Goal: Transaction & Acquisition: Book appointment/travel/reservation

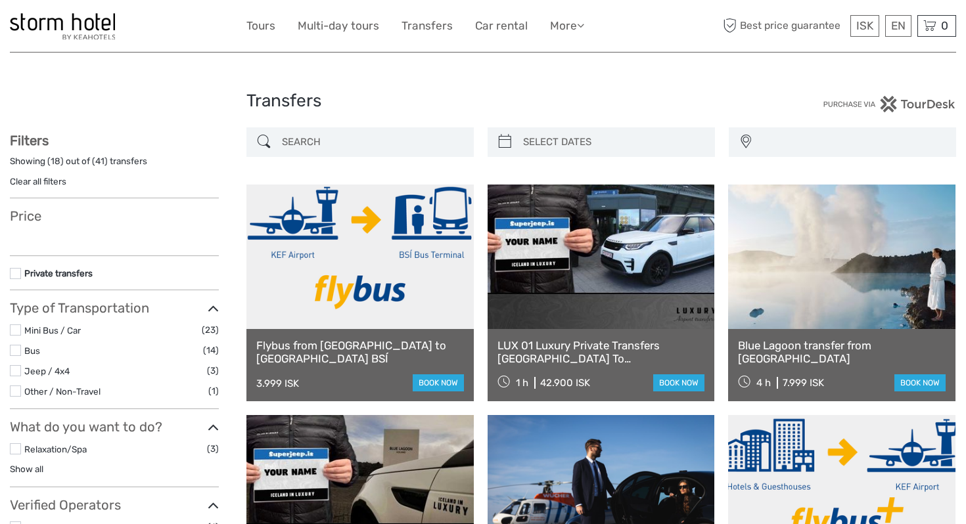
select select
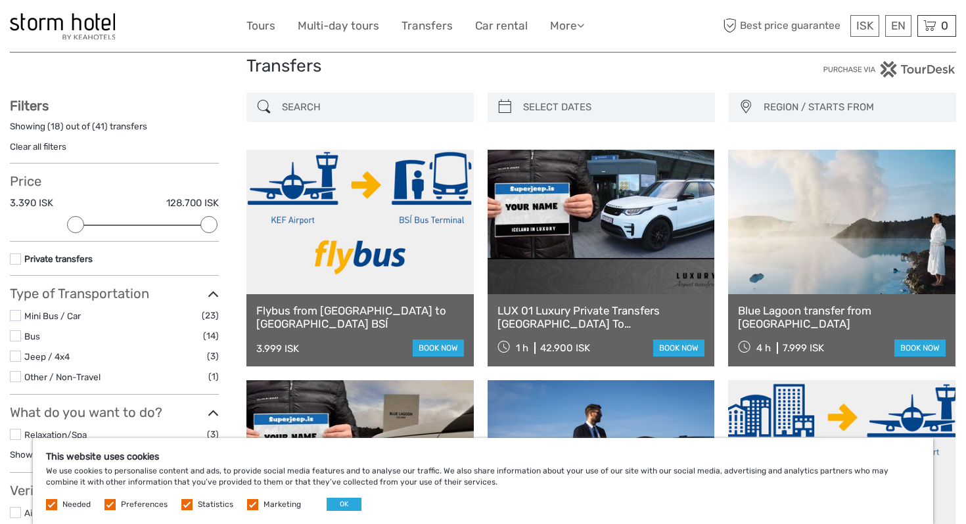
scroll to position [31, 0]
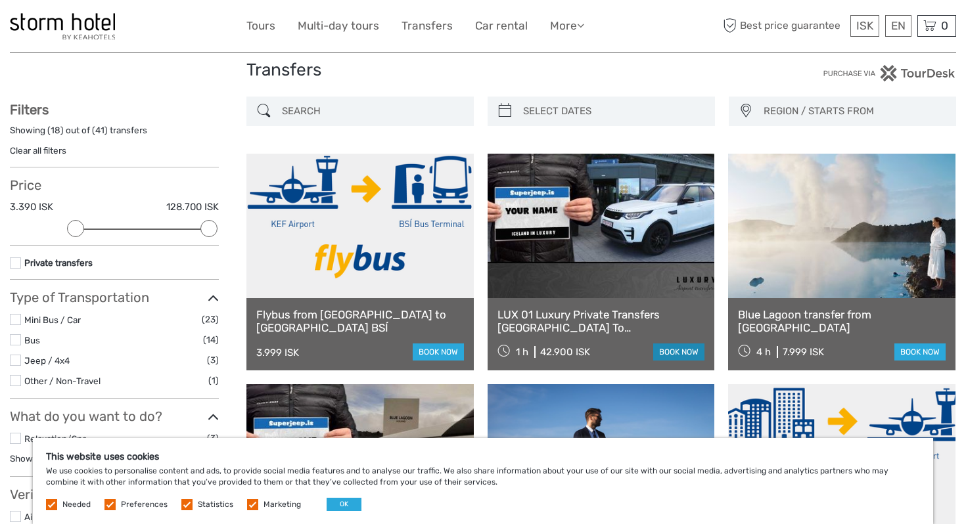
click at [685, 348] on link "book now" at bounding box center [678, 352] width 51 height 17
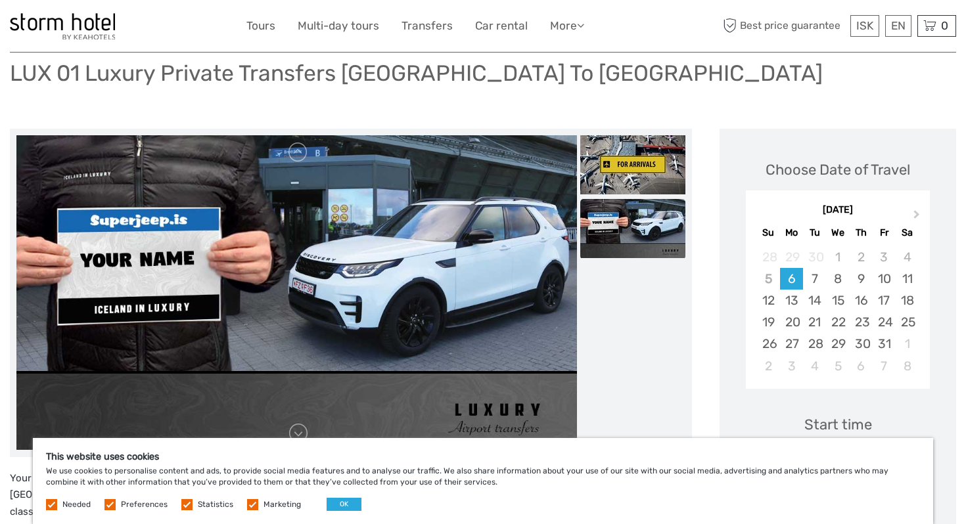
scroll to position [94, 0]
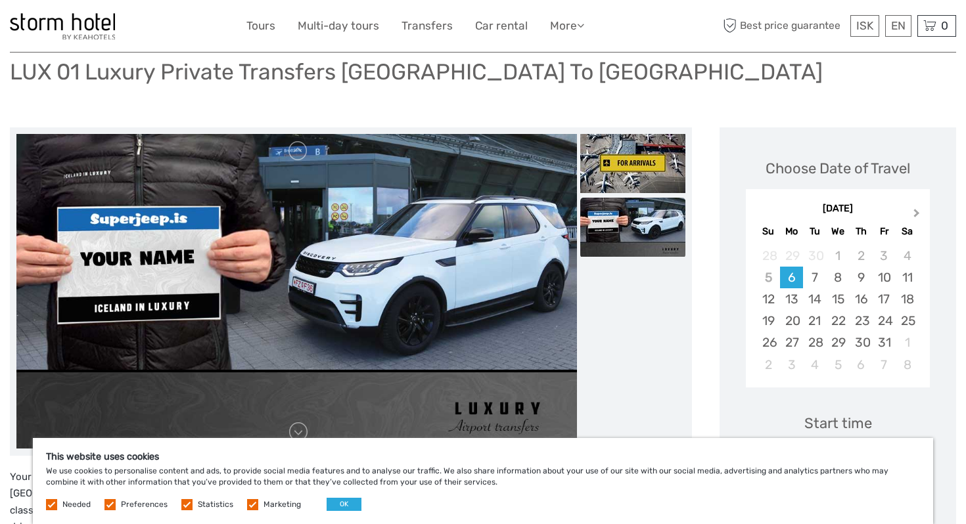
click at [915, 219] on button "Next Month" at bounding box center [918, 216] width 21 height 21
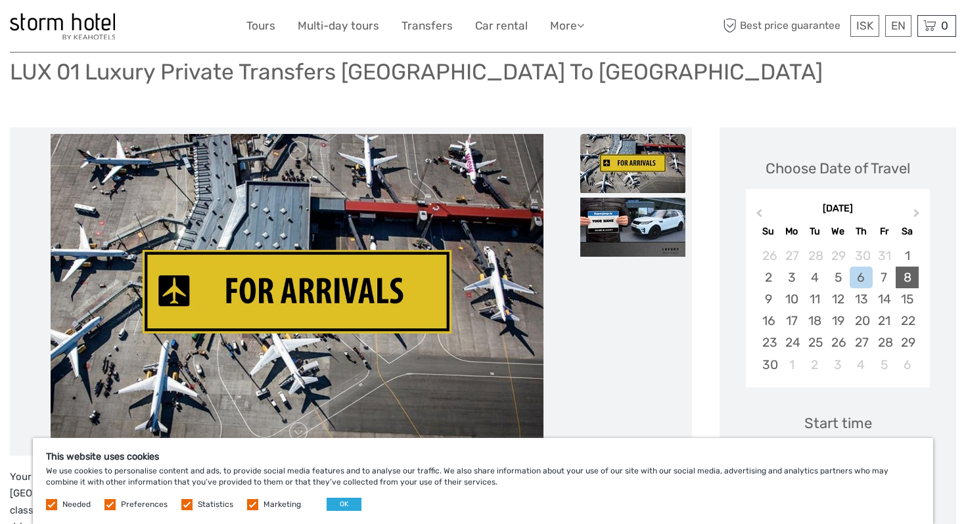
click at [908, 278] on div "8" at bounding box center [907, 278] width 23 height 22
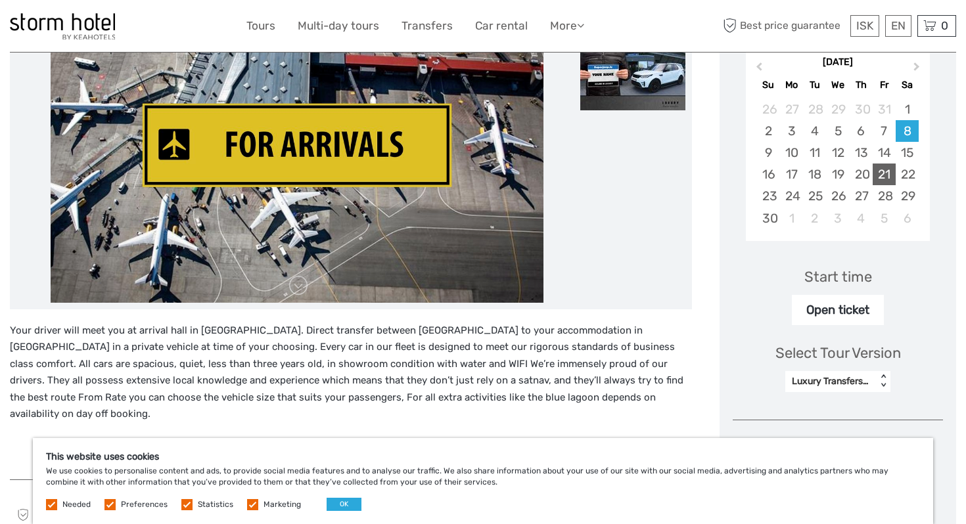
scroll to position [244, 0]
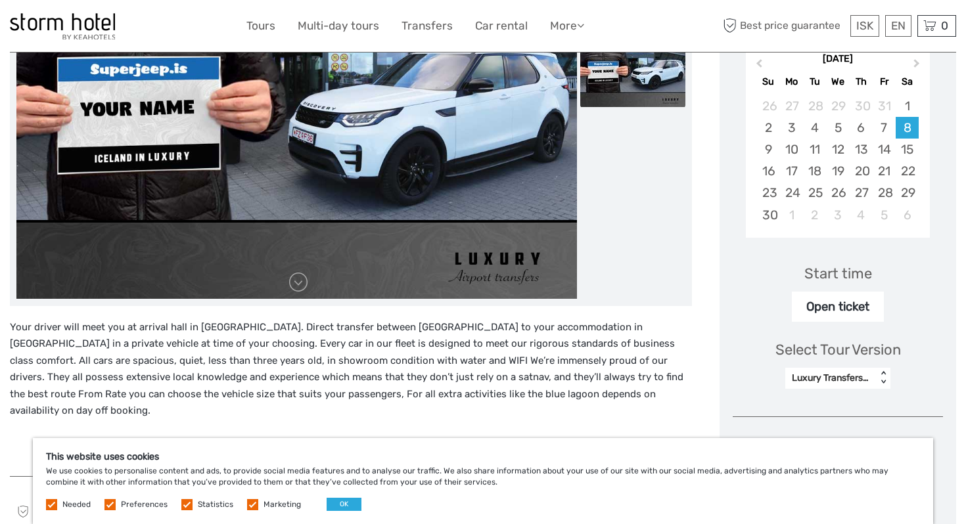
click at [855, 310] on div "Open ticket" at bounding box center [838, 307] width 92 height 30
click at [858, 378] on div "Luxury Transfers for up to 4 persons" at bounding box center [831, 378] width 78 height 13
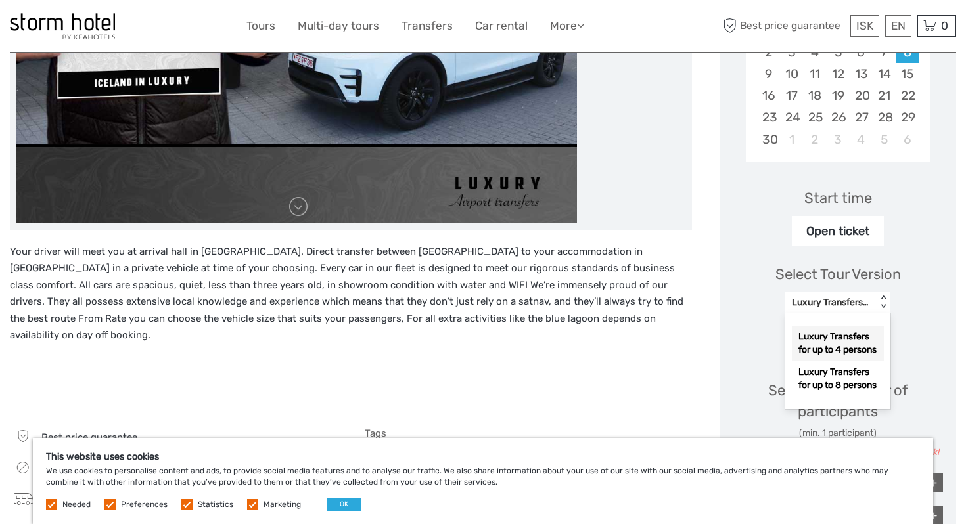
scroll to position [320, 0]
click at [827, 337] on div "Luxury Transfers for up to 4 persons" at bounding box center [838, 342] width 92 height 35
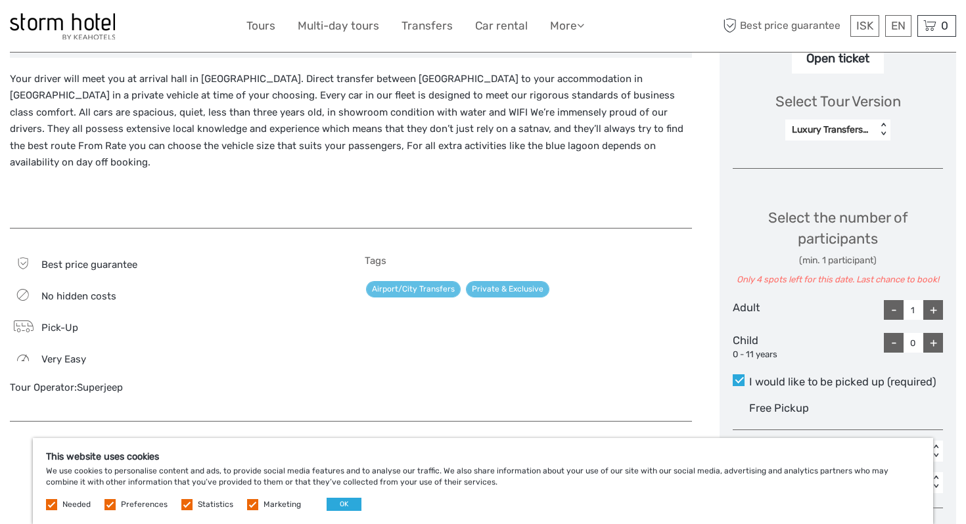
scroll to position [521, 0]
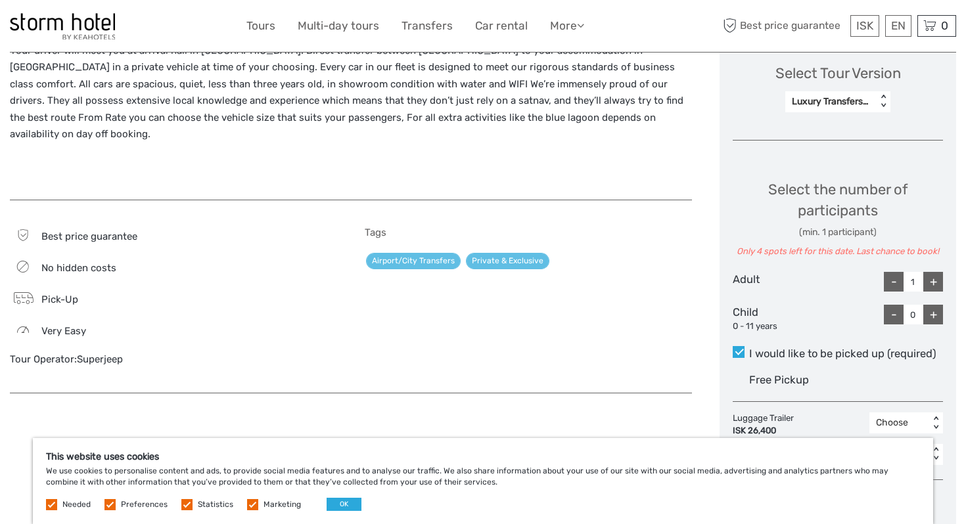
click at [939, 281] on div "+" at bounding box center [933, 282] width 20 height 20
type input "4"
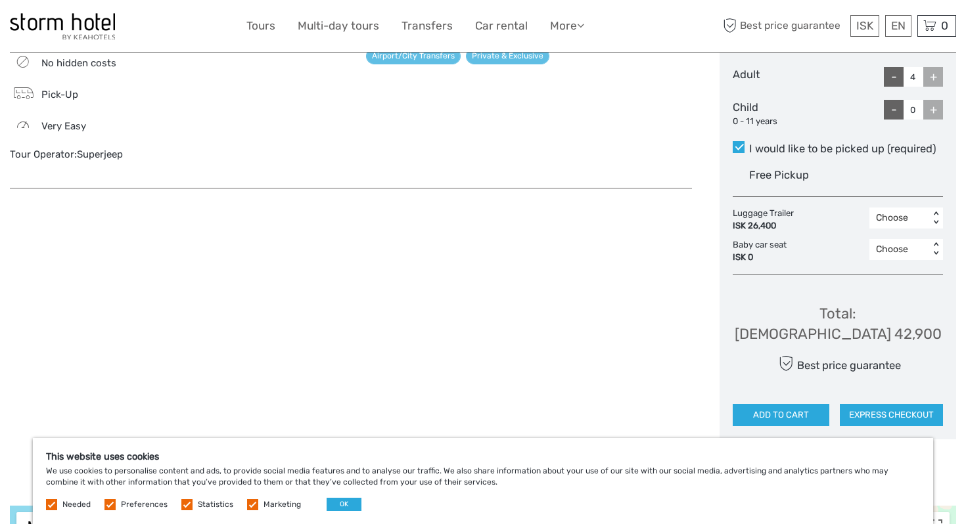
scroll to position [730, 0]
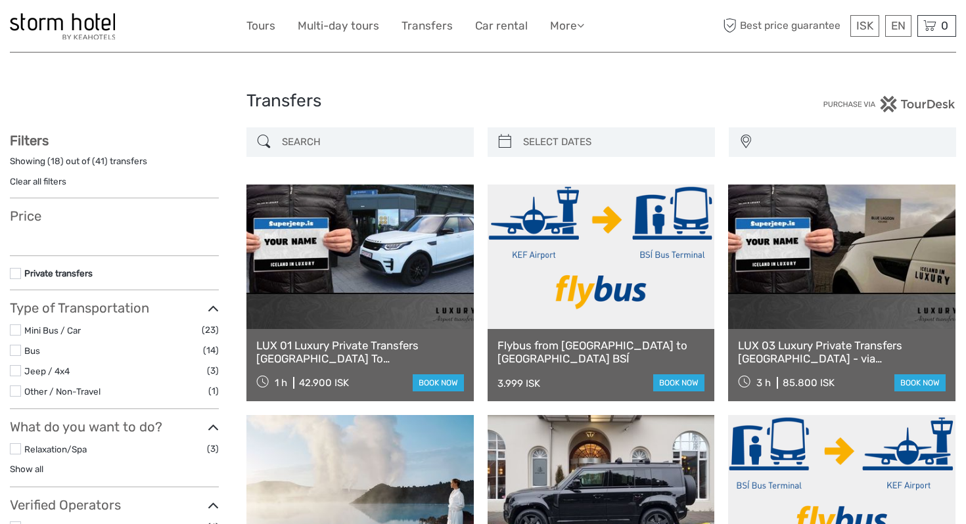
select select
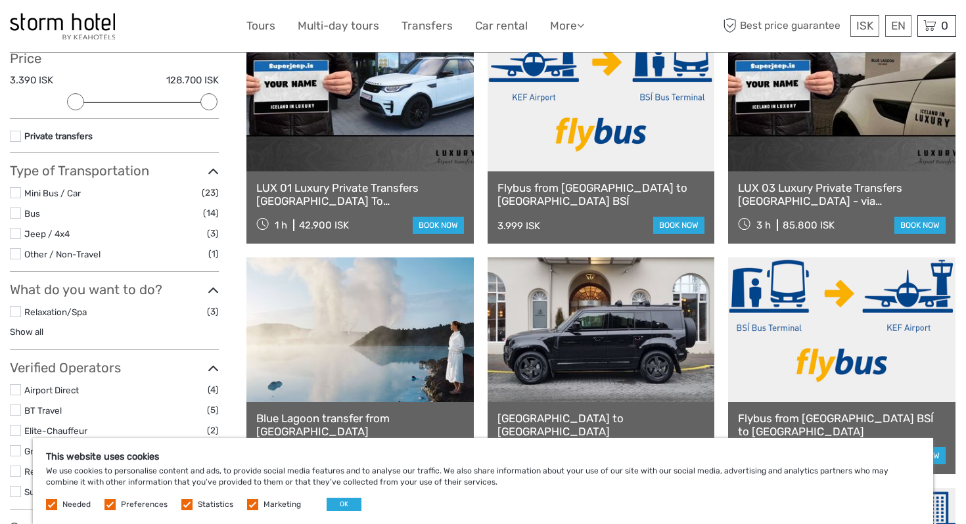
scroll to position [164, 0]
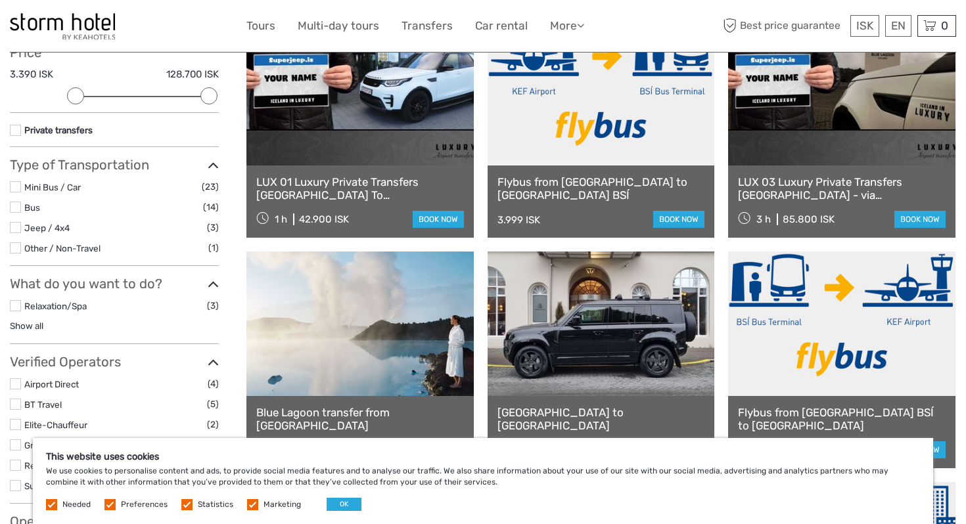
click at [15, 308] on label at bounding box center [15, 305] width 11 height 11
click at [0, 0] on input "checkbox" at bounding box center [0, 0] width 0 height 0
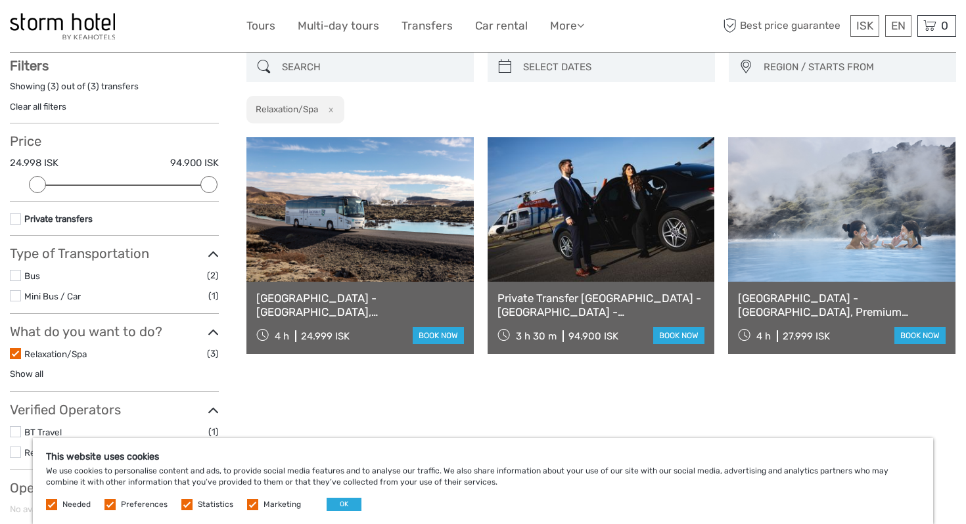
scroll to position [74, 0]
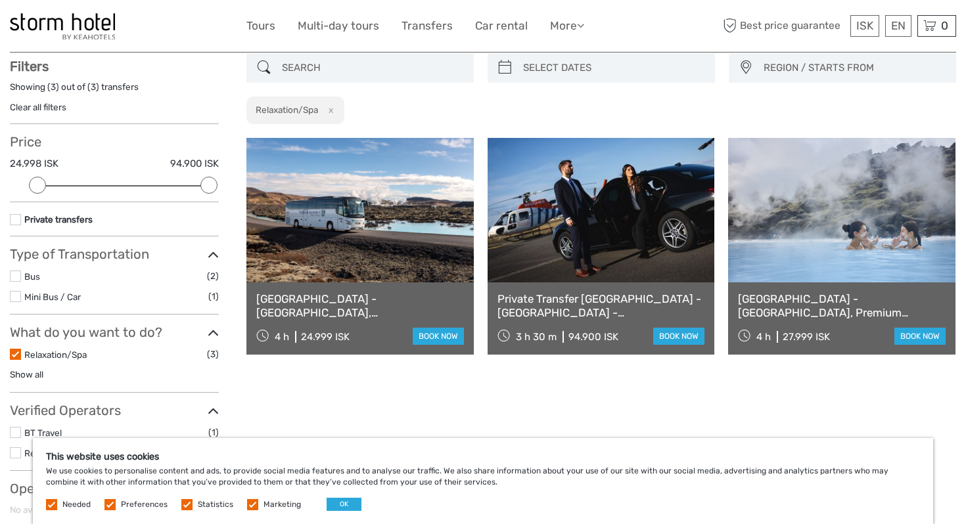
click at [66, 22] on img at bounding box center [62, 26] width 105 height 26
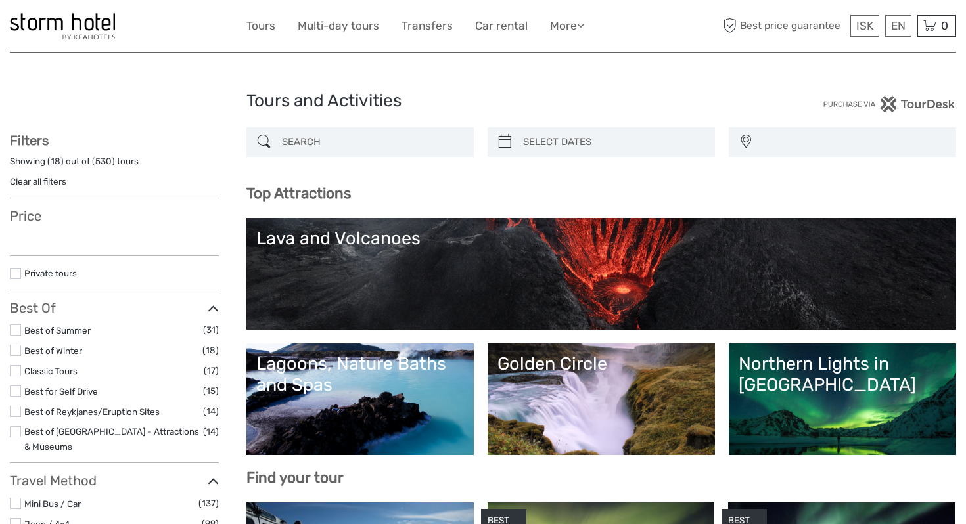
select select
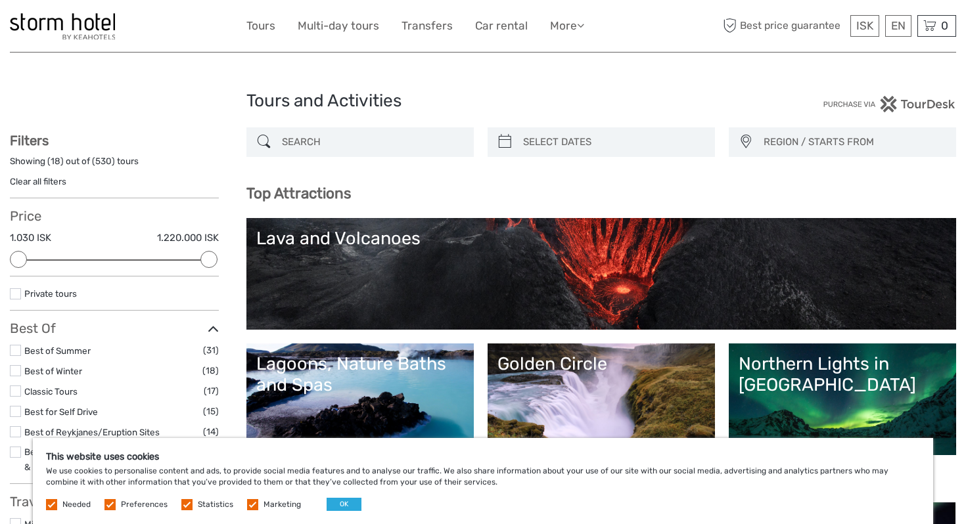
click at [365, 389] on div "Lagoons, Nature Baths and Spas" at bounding box center [360, 375] width 208 height 43
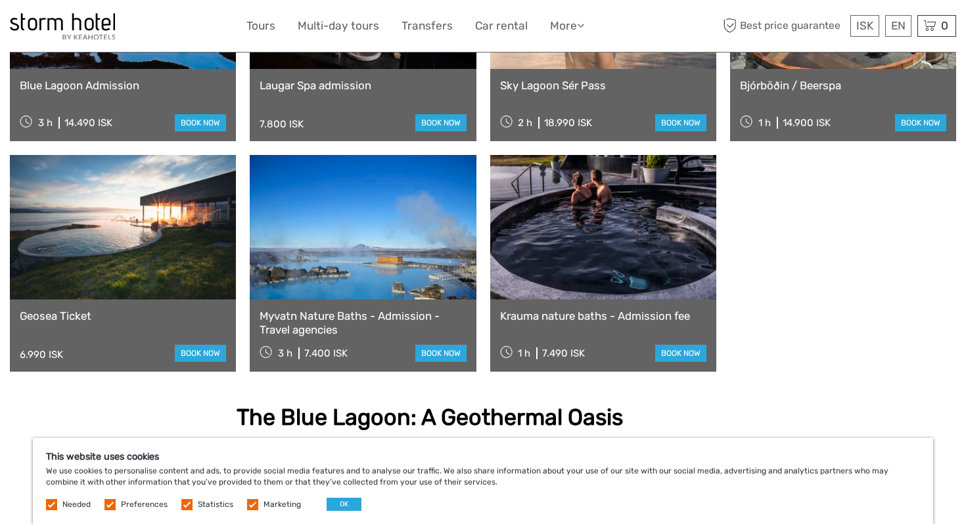
scroll to position [1141, 0]
